Goal: Task Accomplishment & Management: Manage account settings

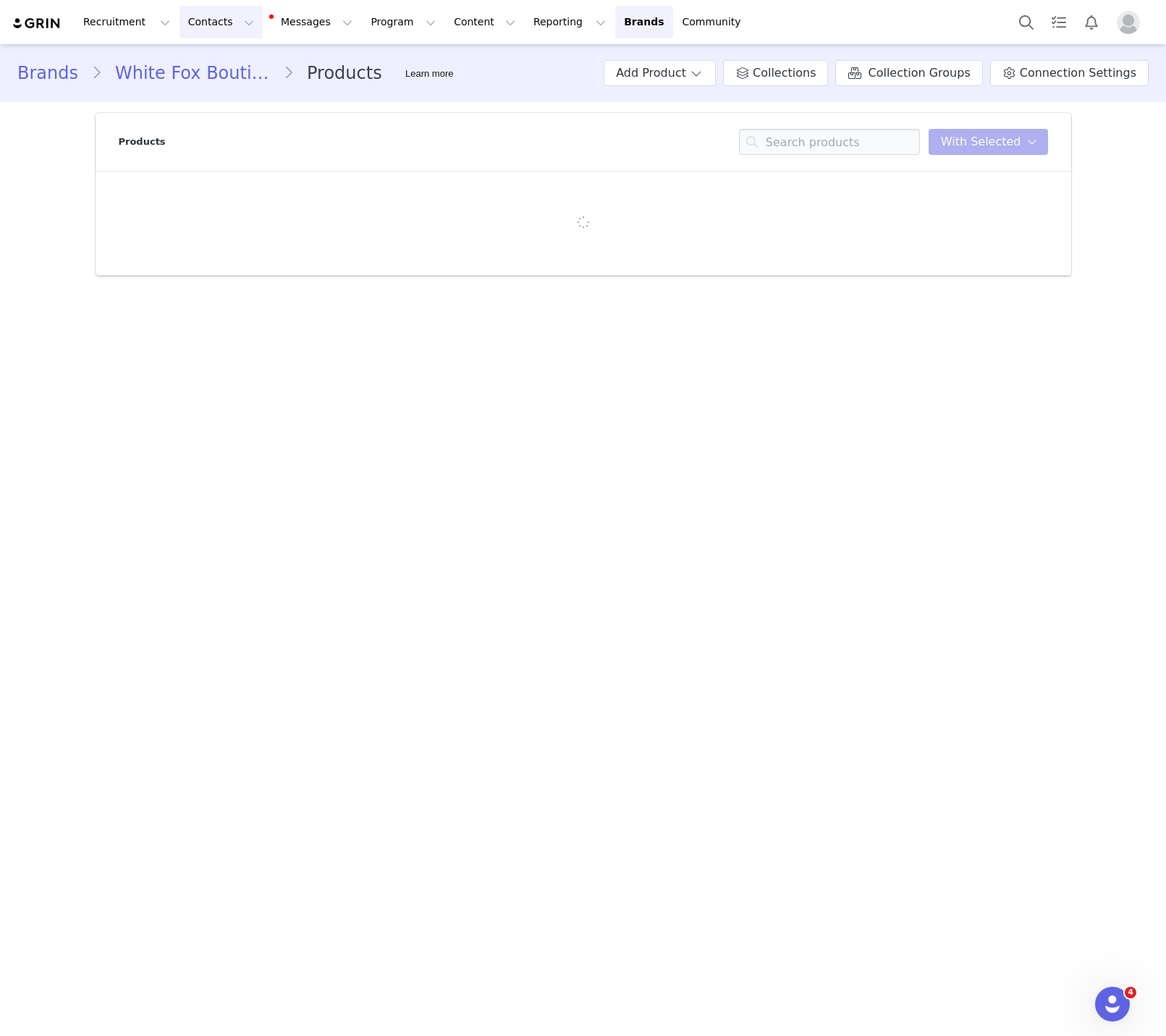
click at [223, 18] on button "Contacts Contacts" at bounding box center [222, 22] width 83 height 33
click at [228, 85] on div "Prospects" at bounding box center [226, 90] width 97 height 15
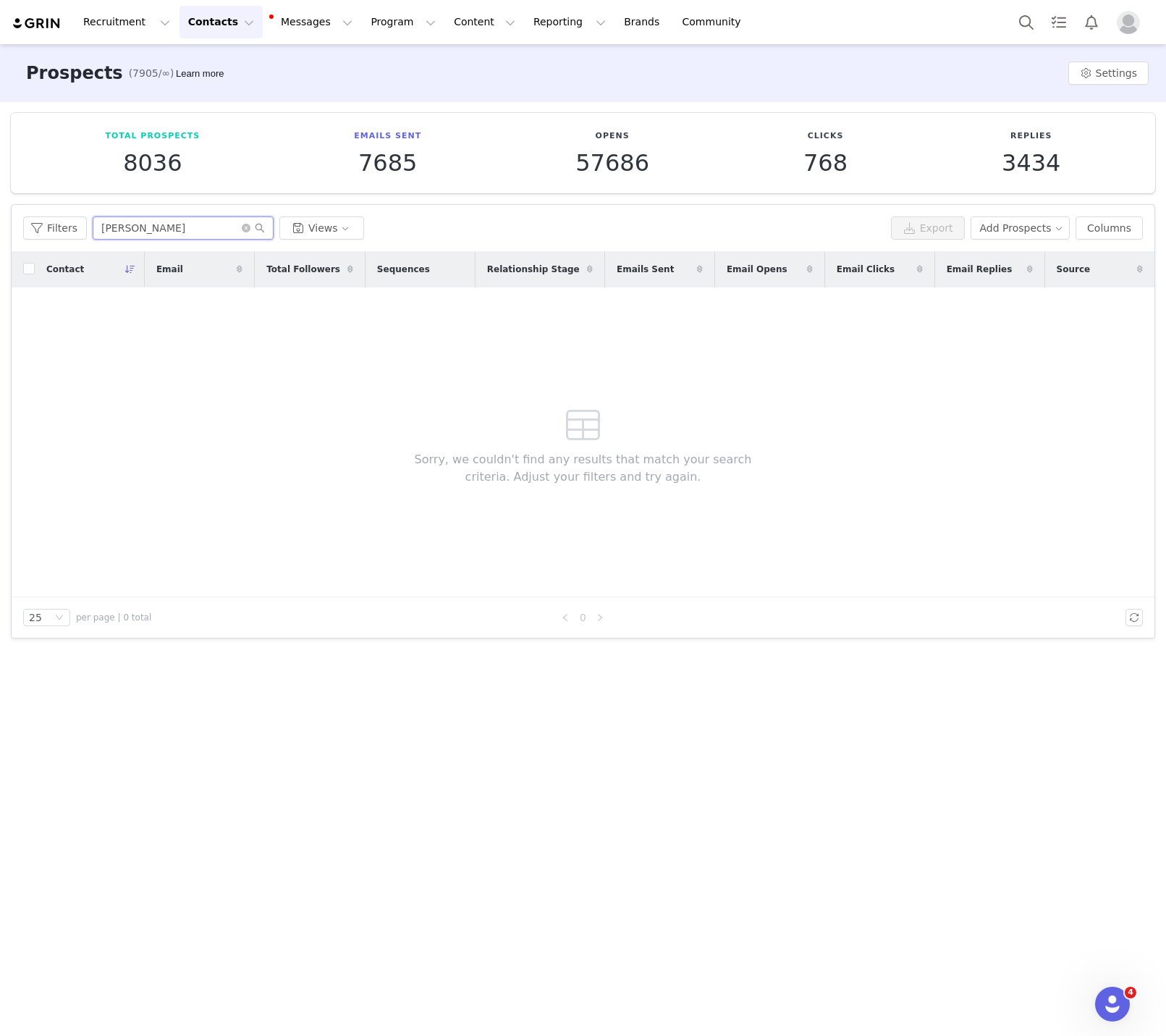
click at [131, 235] on input "[PERSON_NAME]" at bounding box center [183, 227] width 181 height 23
paste input "[EMAIL_ADDRESS][DOMAIN_NAME]"
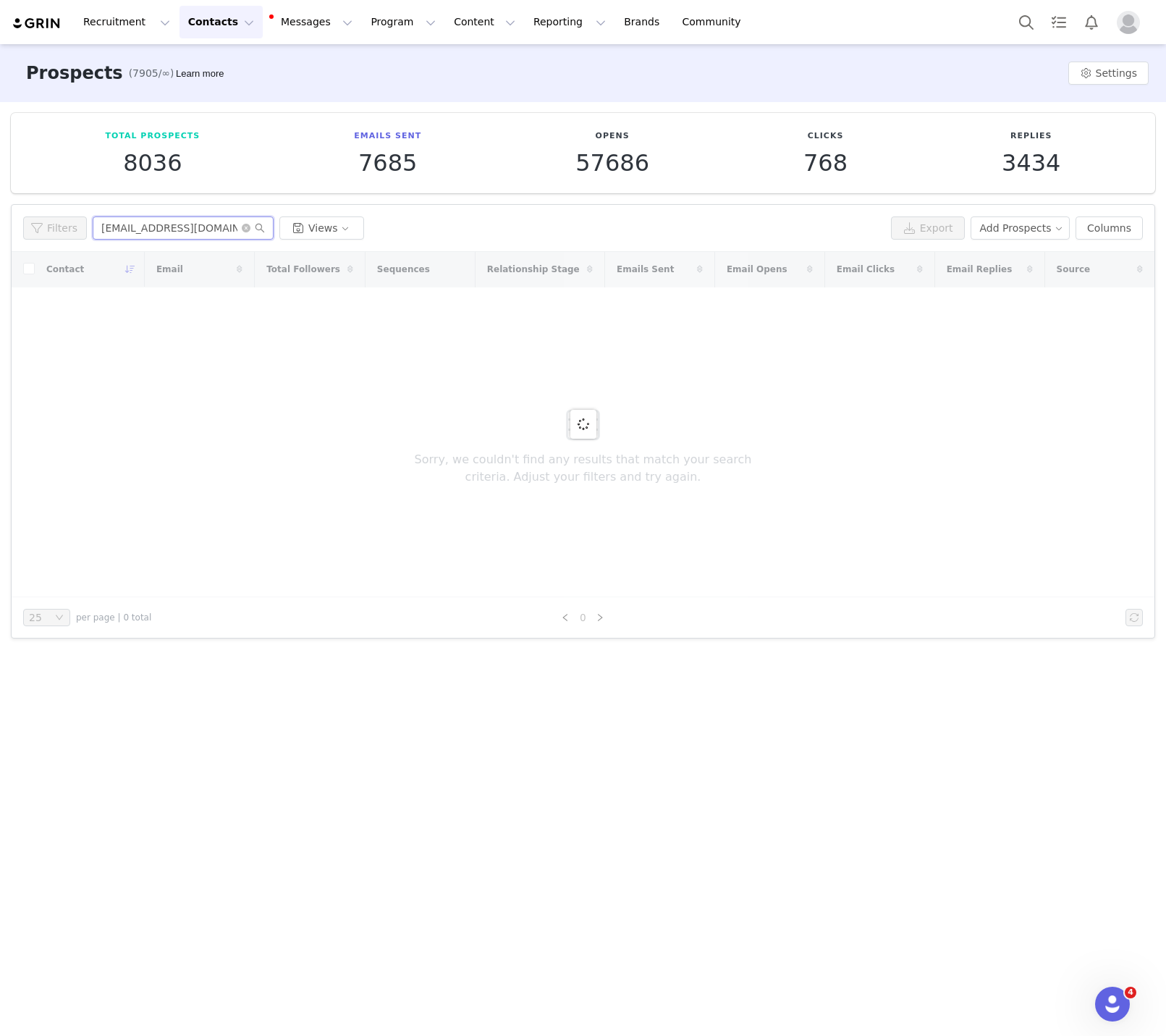
type input "[EMAIL_ADDRESS][DOMAIN_NAME]"
click at [210, 228] on input "[EMAIL_ADDRESS][DOMAIN_NAME]" at bounding box center [183, 227] width 181 height 23
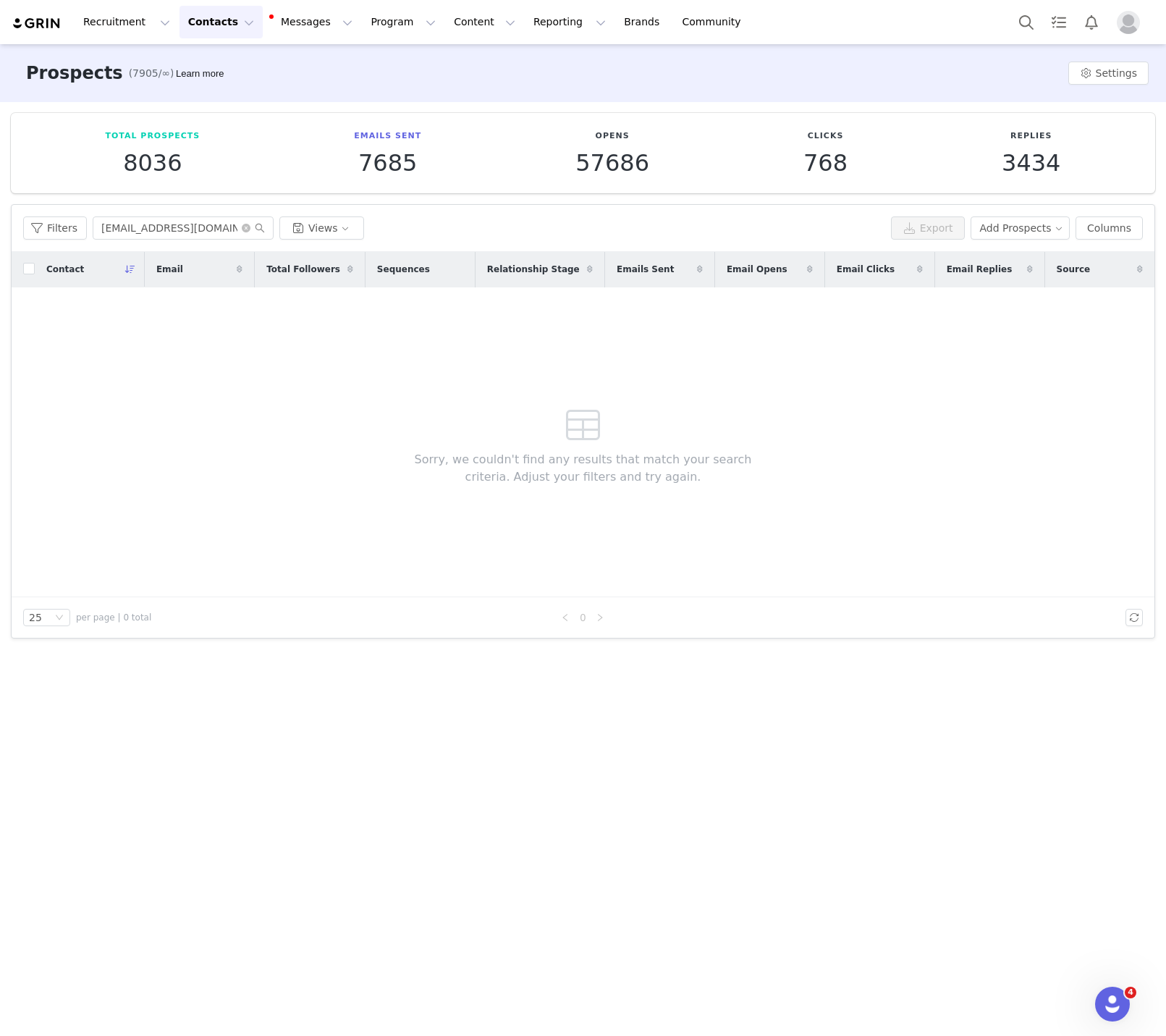
click at [212, 19] on button "Contacts Contacts" at bounding box center [222, 22] width 83 height 33
click at [205, 63] on p "Creators" at bounding box center [203, 63] width 44 height 15
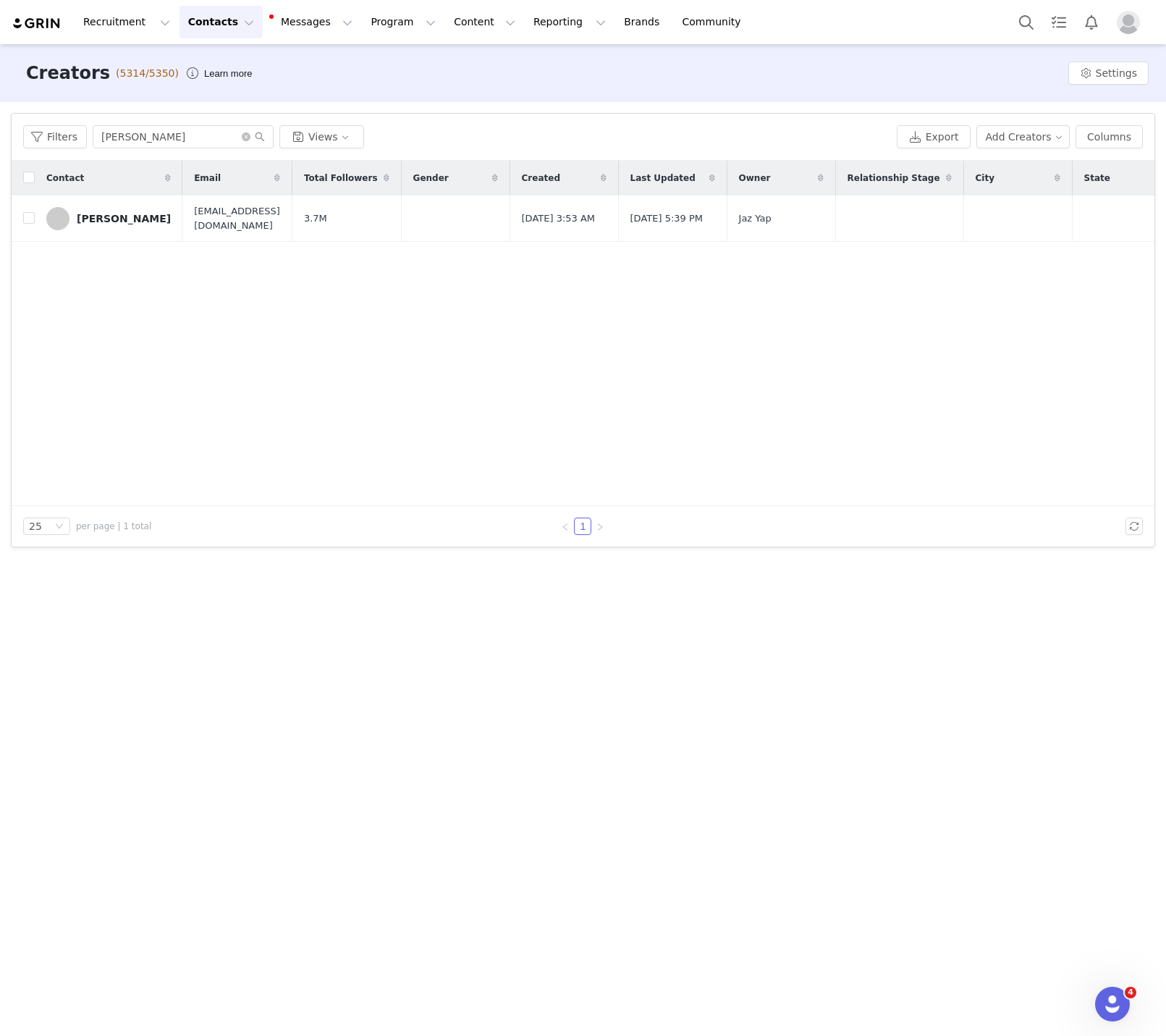
click at [131, 150] on div "Filters [PERSON_NAME] Views Export Add Creators Columns" at bounding box center [583, 137] width 1143 height 47
click at [131, 145] on input "[PERSON_NAME]" at bounding box center [183, 136] width 181 height 23
click at [131, 144] on input "[PERSON_NAME]" at bounding box center [183, 136] width 181 height 23
paste input "[EMAIL_ADDRESS][DOMAIN_NAME]"
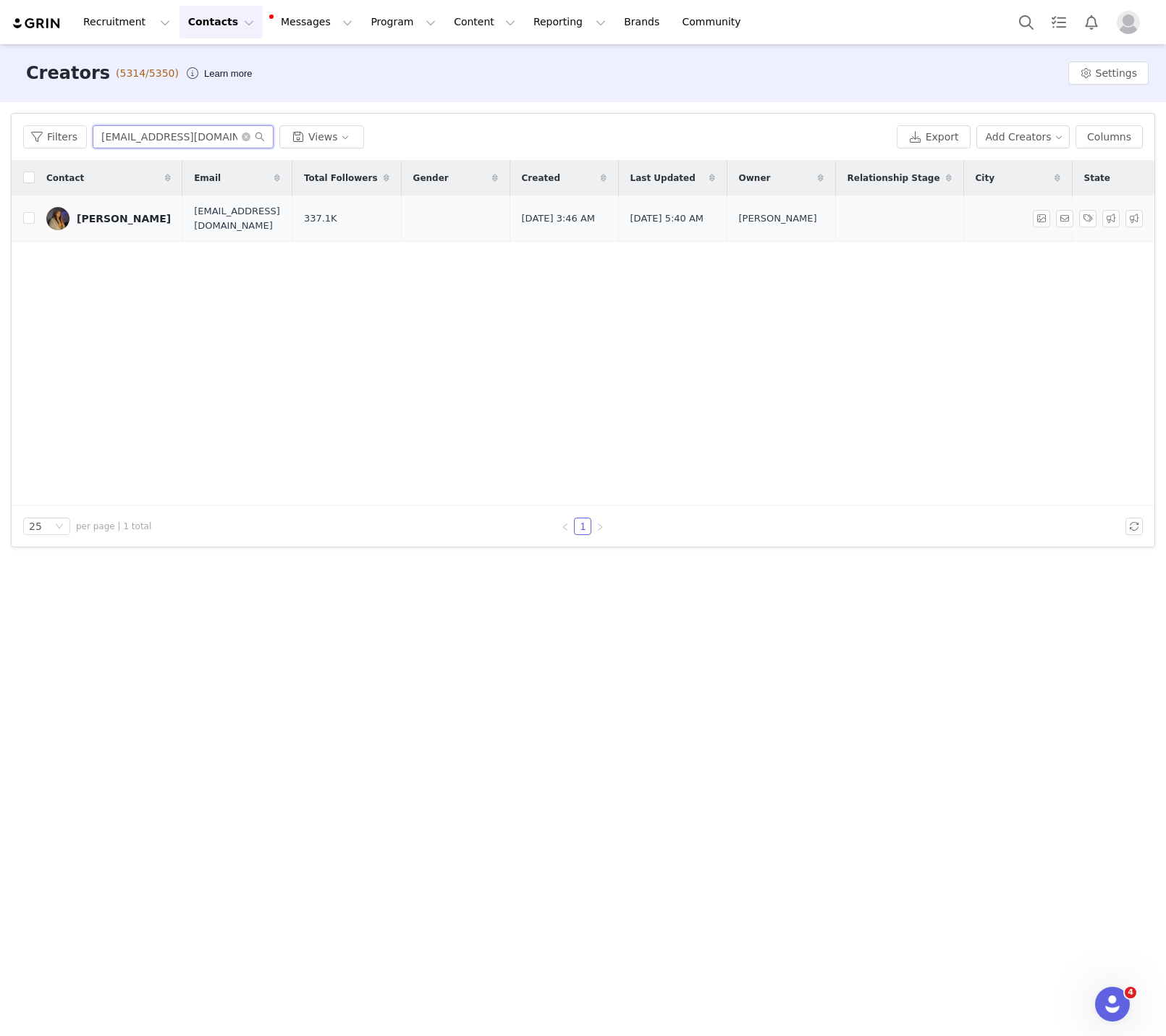
type input "[EMAIL_ADDRESS][DOMAIN_NAME]"
click at [121, 204] on td "[PERSON_NAME]" at bounding box center [108, 218] width 147 height 46
click at [99, 216] on link "[PERSON_NAME]" at bounding box center [109, 217] width 125 height 23
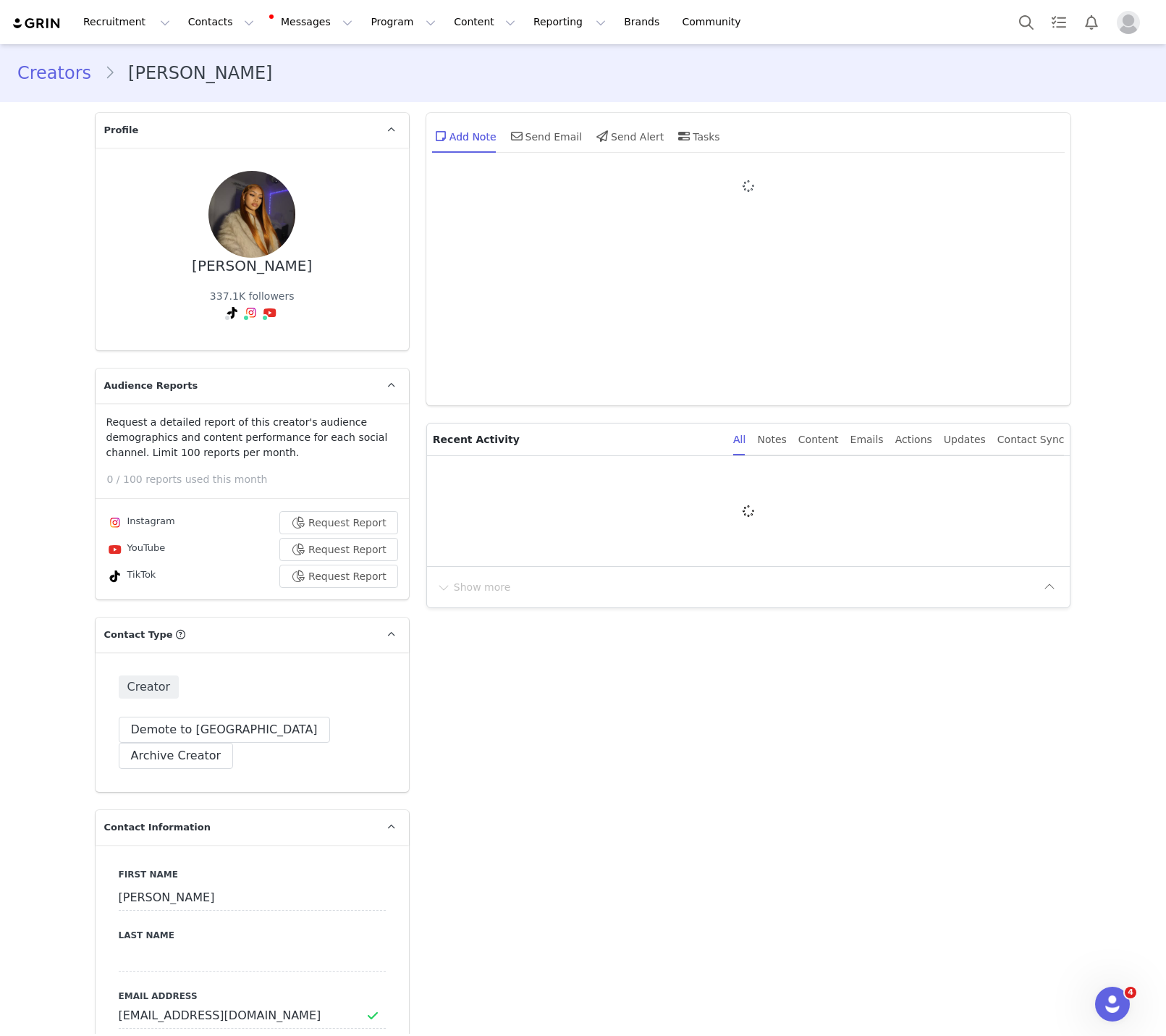
type input "+1 ([GEOGRAPHIC_DATA])"
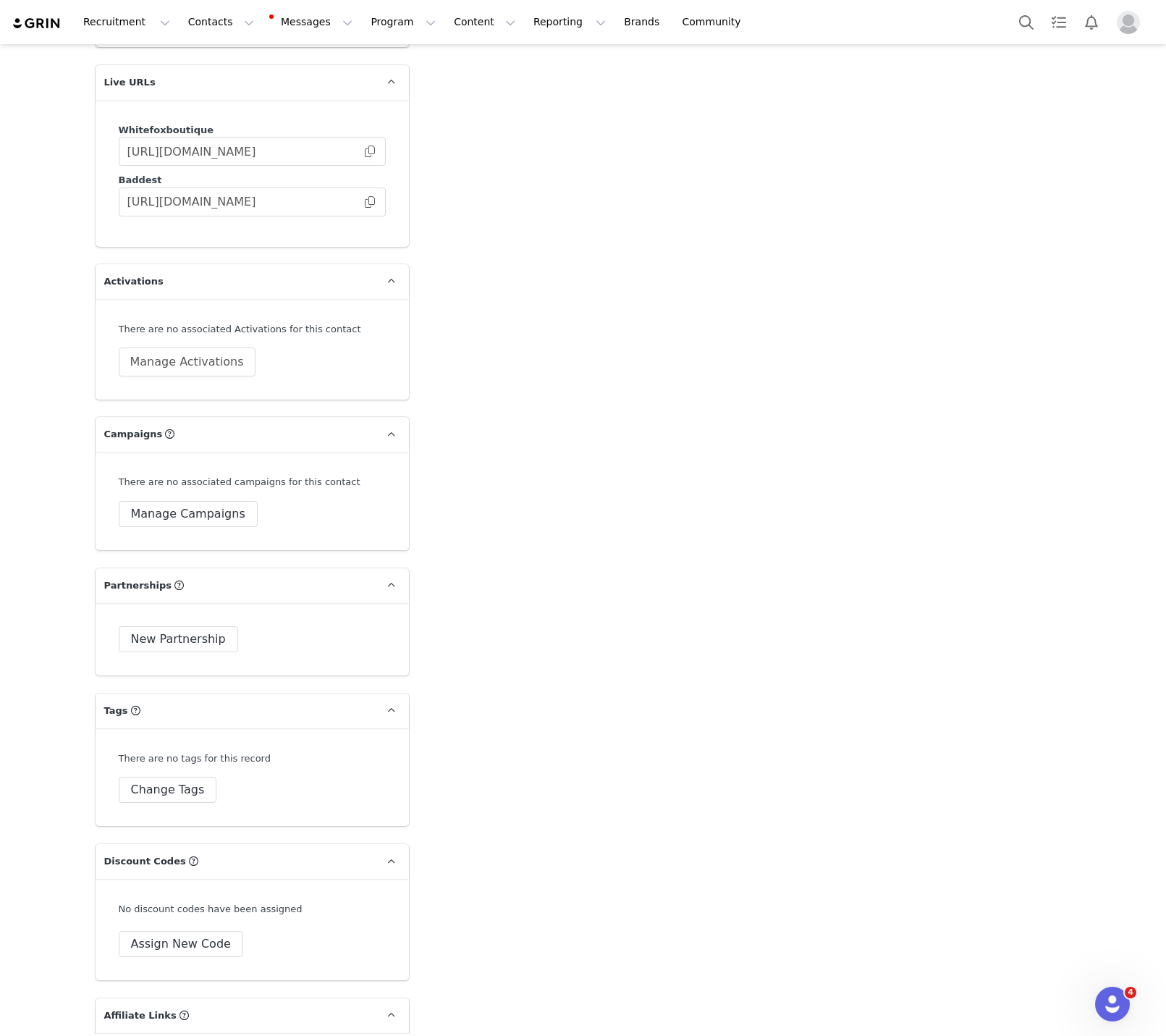
scroll to position [2791, 0]
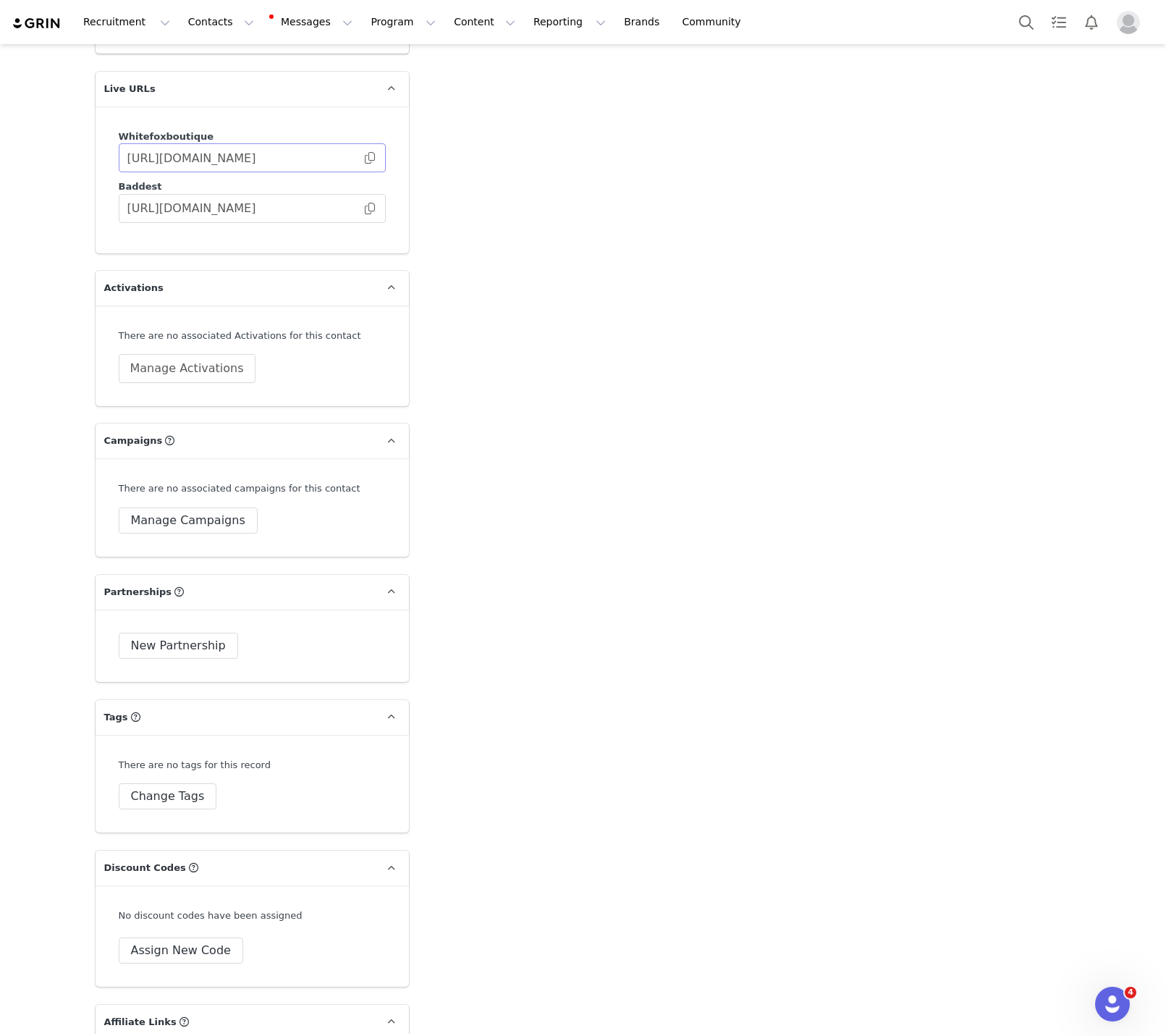
click at [373, 158] on span at bounding box center [370, 158] width 15 height 0
click at [204, 507] on button "Manage Campaigns" at bounding box center [188, 520] width 139 height 26
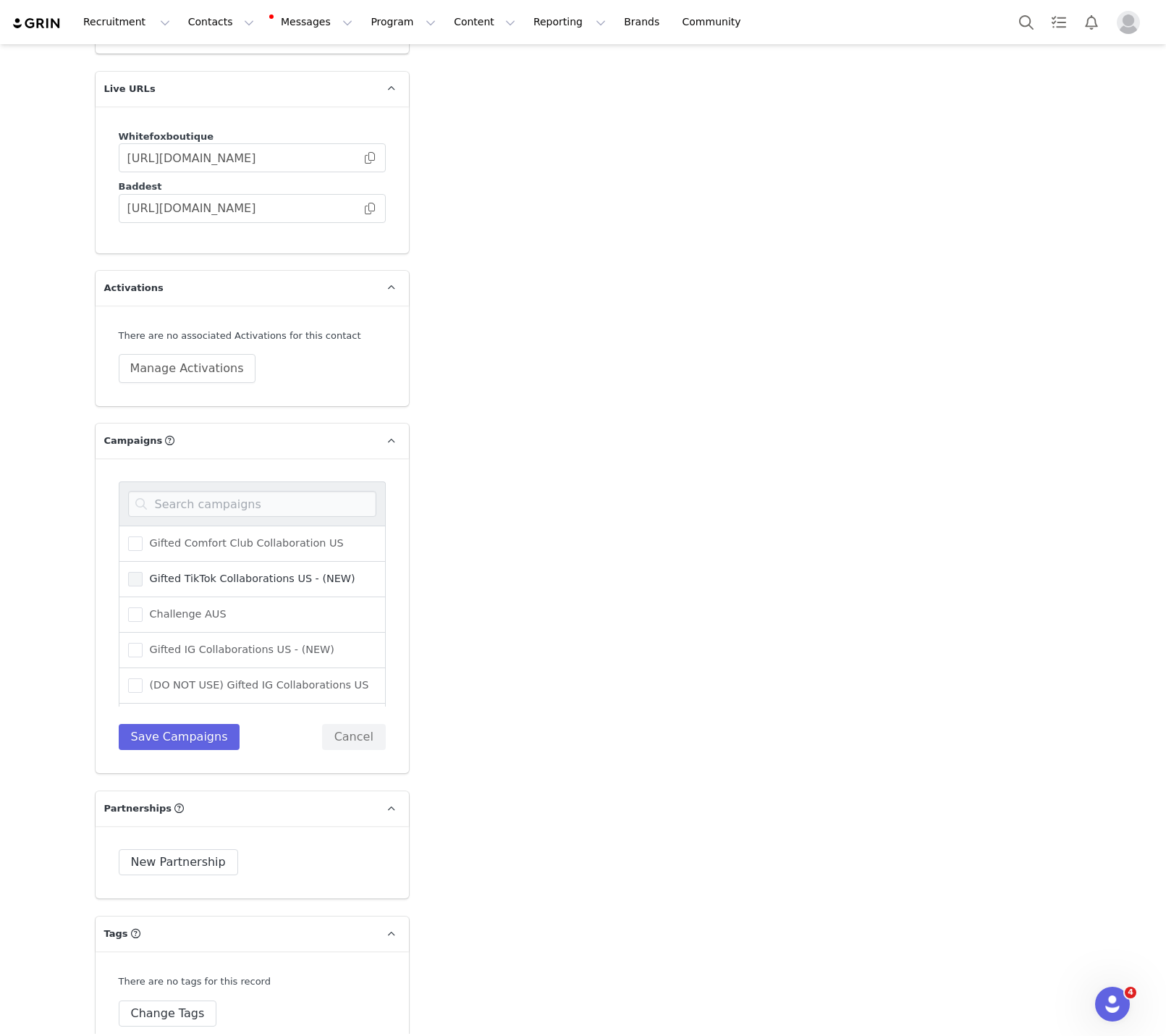
click at [214, 571] on span "Gifted TikTok Collaborations US - (NEW)" at bounding box center [248, 578] width 213 height 14
click at [142, 571] on input "Gifted TikTok Collaborations US - (NEW)" at bounding box center [142, 571] width 0 height 0
click at [168, 724] on button "Save Campaigns" at bounding box center [179, 736] width 122 height 26
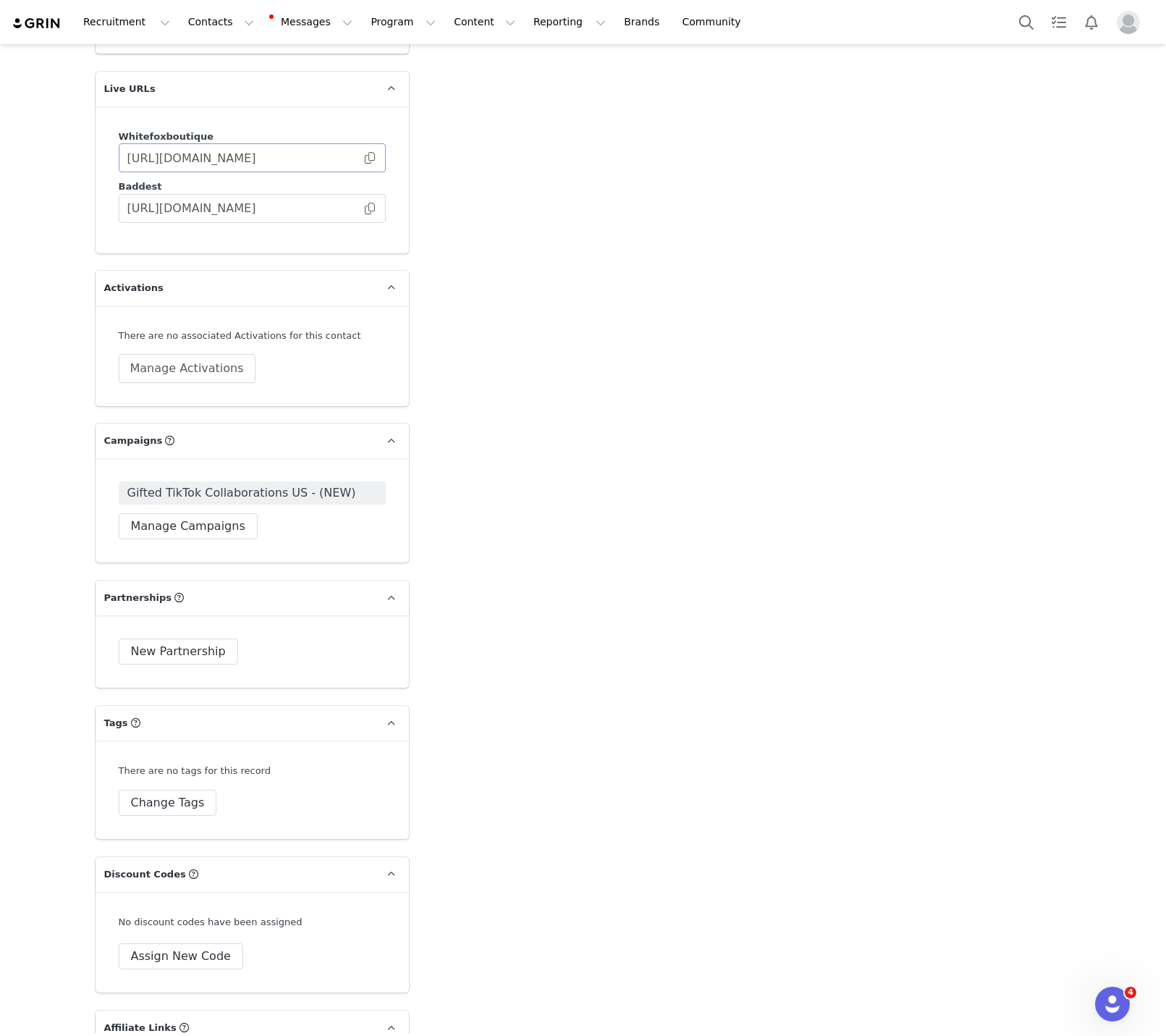
click at [367, 158] on span at bounding box center [370, 158] width 15 height 0
